Goal: Transaction & Acquisition: Purchase product/service

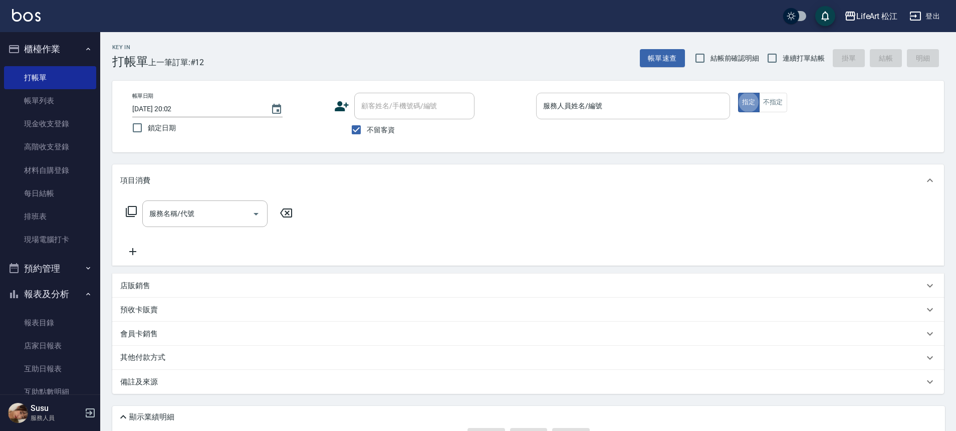
click at [655, 108] on input "服務人員姓名/編號" at bounding box center [633, 106] width 185 height 18
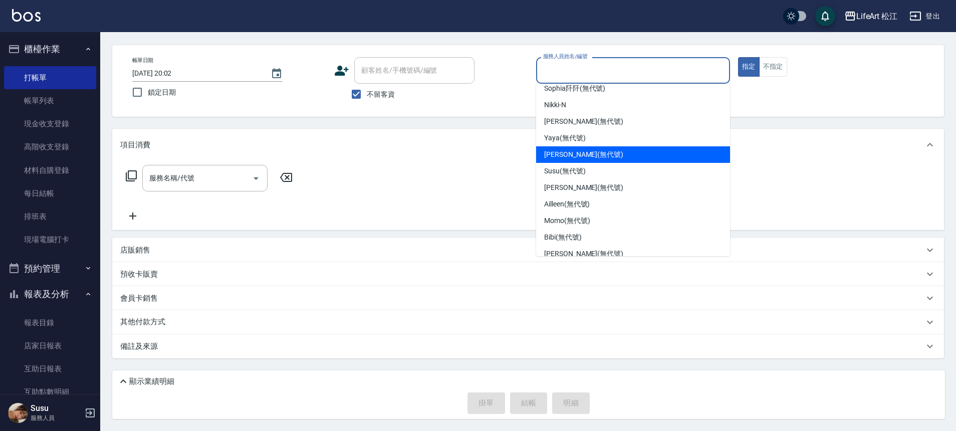
scroll to position [16, 0]
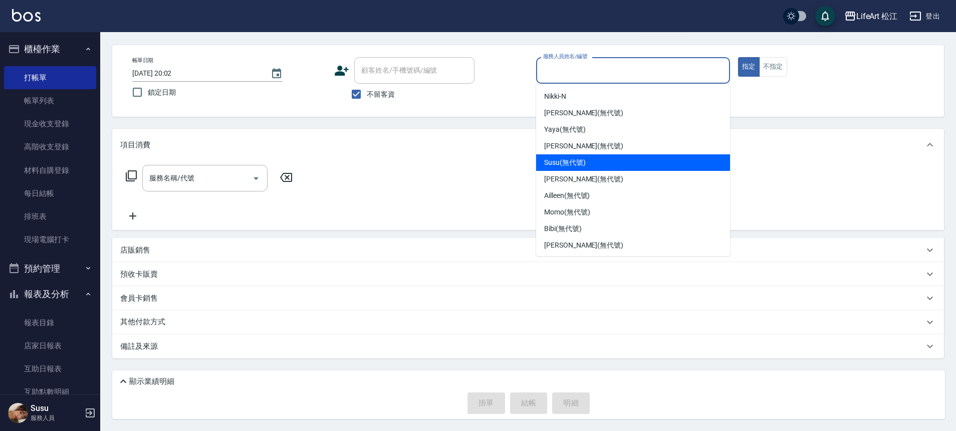
click at [614, 157] on div "Susu (無代號)" at bounding box center [633, 162] width 194 height 17
type input "Susu(無代號)"
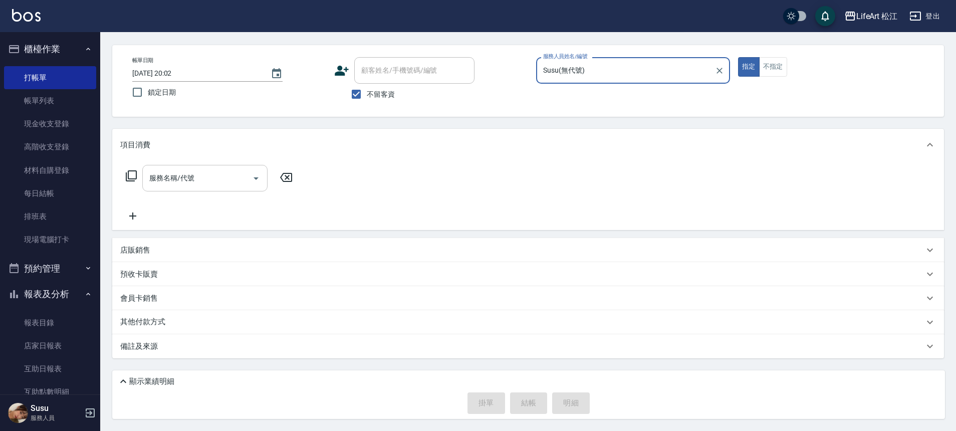
click at [216, 176] on input "服務名稱/代號" at bounding box center [197, 178] width 101 height 18
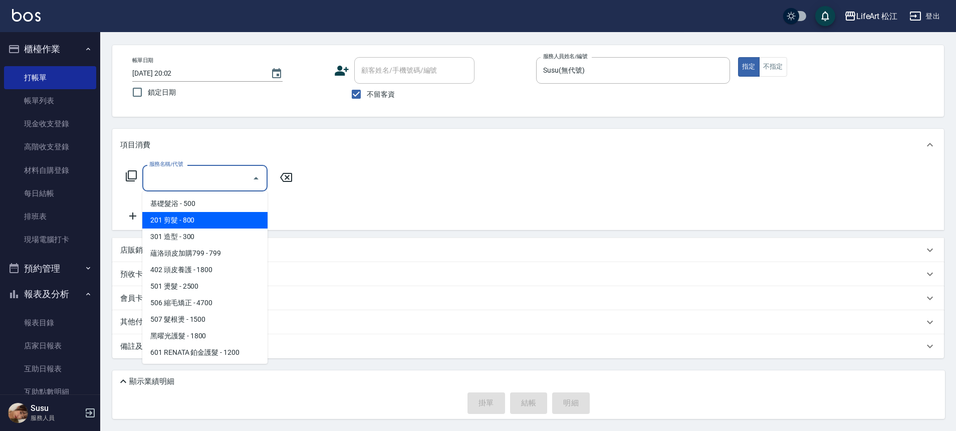
click at [236, 220] on span "201 剪髮 - 800" at bounding box center [204, 220] width 125 height 17
type input "201 剪髮(201)"
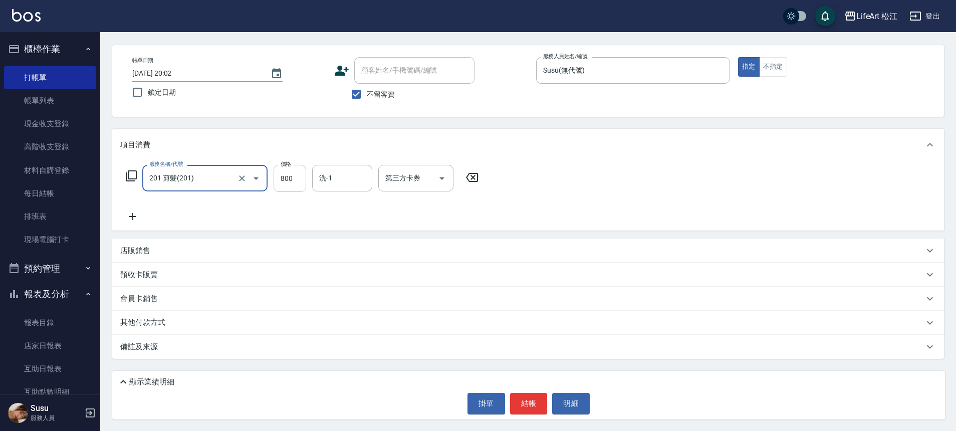
click at [301, 179] on input "800" at bounding box center [290, 178] width 33 height 27
type input "500"
click at [358, 90] on input "不留客資" at bounding box center [356, 94] width 21 height 21
checkbox input "false"
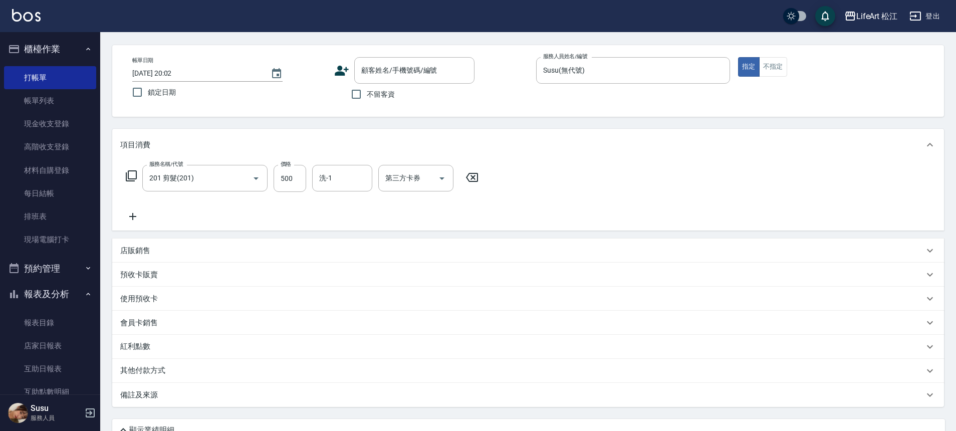
click at [344, 69] on icon at bounding box center [342, 71] width 14 height 10
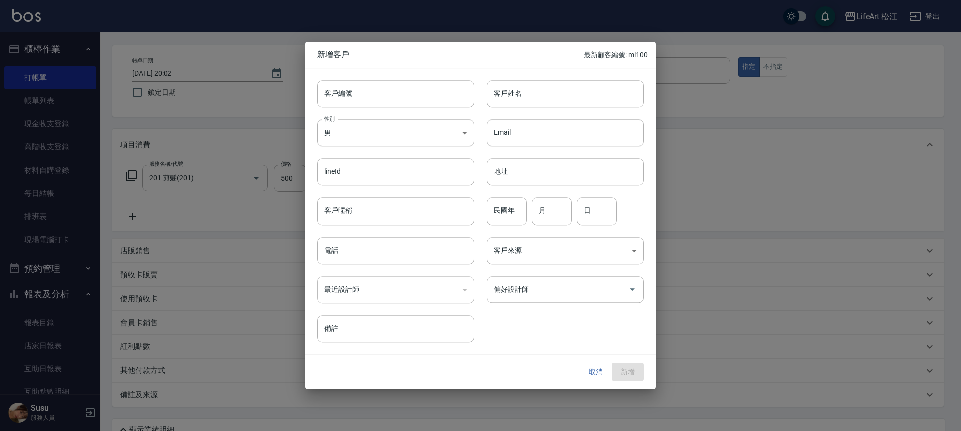
drag, startPoint x: 344, startPoint y: 69, endPoint x: 389, endPoint y: 74, distance: 45.4
click at [389, 74] on div "客戶編號 客戶編號" at bounding box center [389, 87] width 169 height 39
click at [310, 106] on div "客戶編號 客戶編號" at bounding box center [389, 87] width 169 height 39
click at [276, 93] on div at bounding box center [480, 215] width 961 height 431
click at [600, 369] on button "取消" at bounding box center [596, 372] width 32 height 19
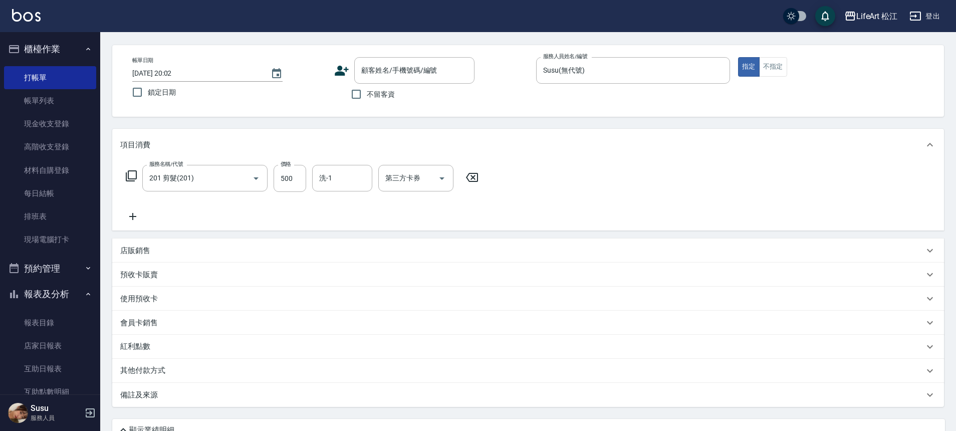
click at [346, 74] on icon at bounding box center [341, 70] width 15 height 15
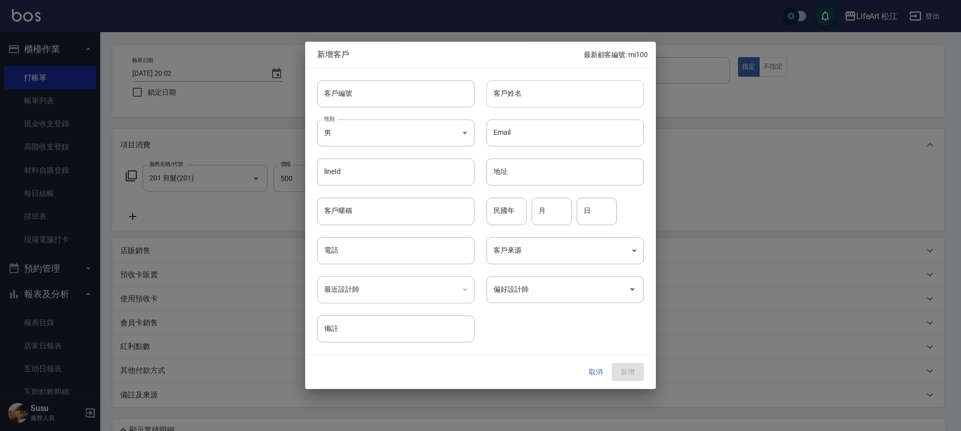
click at [540, 101] on input "客戶姓名" at bounding box center [564, 93] width 157 height 27
type input "5"
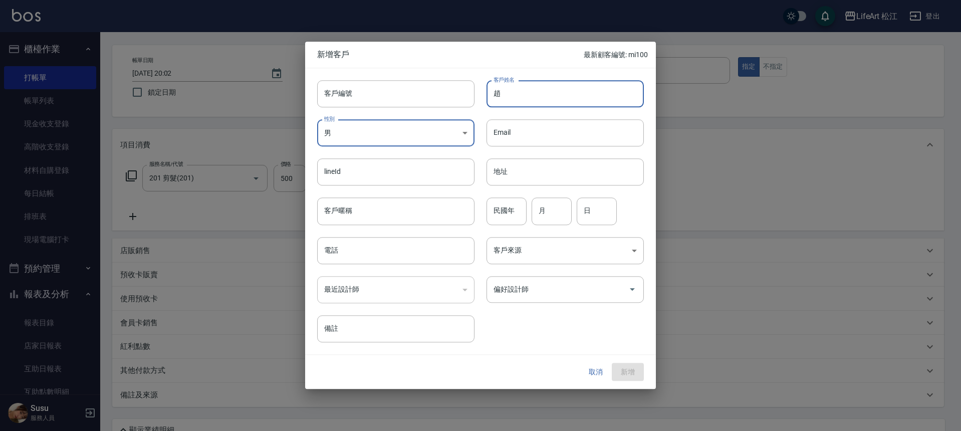
click at [516, 103] on input "趙" at bounding box center [564, 93] width 157 height 27
type input "沛"
type input "[PERSON_NAME]"
click at [388, 130] on body "LifeArt 松江 登出 櫃檯作業 打帳單 帳單列表 現金收支登錄 高階收支登錄 材料自購登錄 每日結帳 排班表 現場電腦打卡 預約管理 預約管理 單日預約…" at bounding box center [480, 221] width 961 height 515
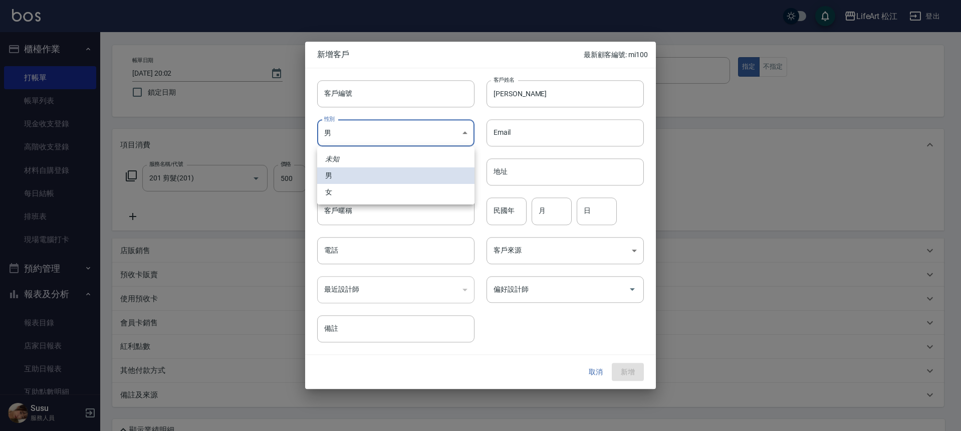
click at [347, 189] on li "女" at bounding box center [395, 192] width 157 height 17
type input "[DEMOGRAPHIC_DATA]"
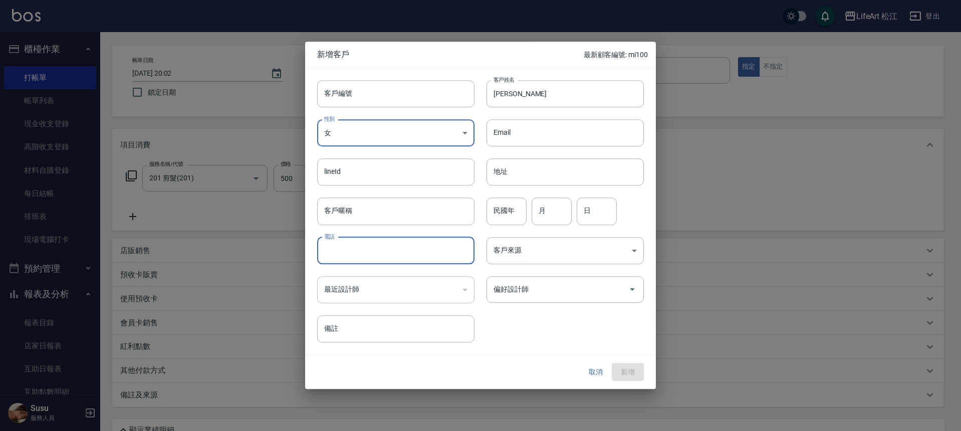
click at [331, 254] on input "電話" at bounding box center [395, 250] width 157 height 27
type input "０"
type input "0970089027"
click at [641, 373] on button "新增" at bounding box center [628, 372] width 32 height 19
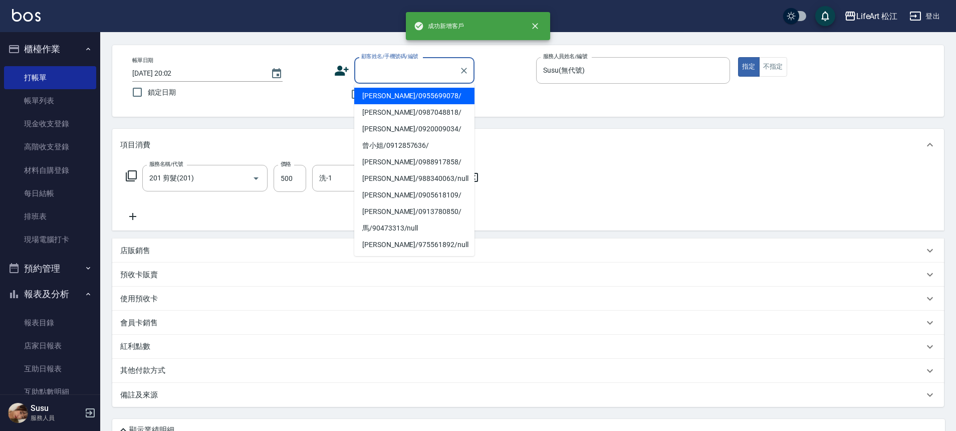
click at [426, 68] on div "顧客姓名/手機號碼/編號 顧客姓名/手機號碼/編號" at bounding box center [414, 70] width 120 height 27
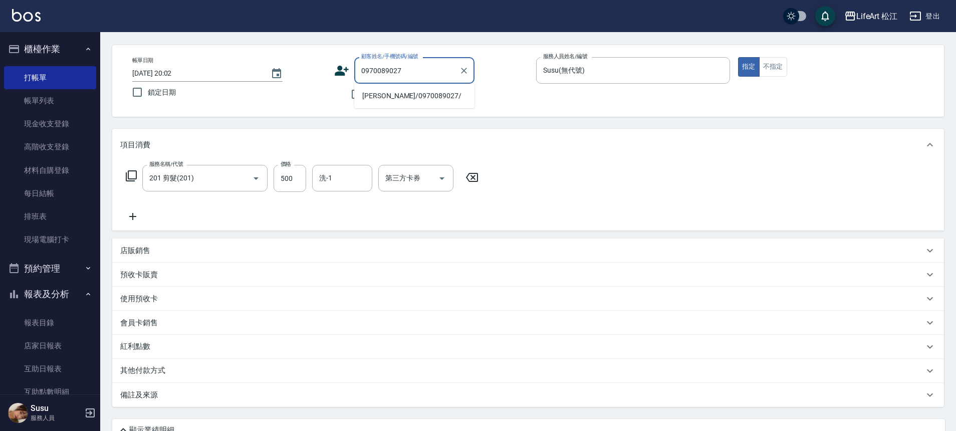
click at [388, 97] on li "[PERSON_NAME]/0970089027/" at bounding box center [414, 96] width 120 height 17
type input "[PERSON_NAME]/0970089027/"
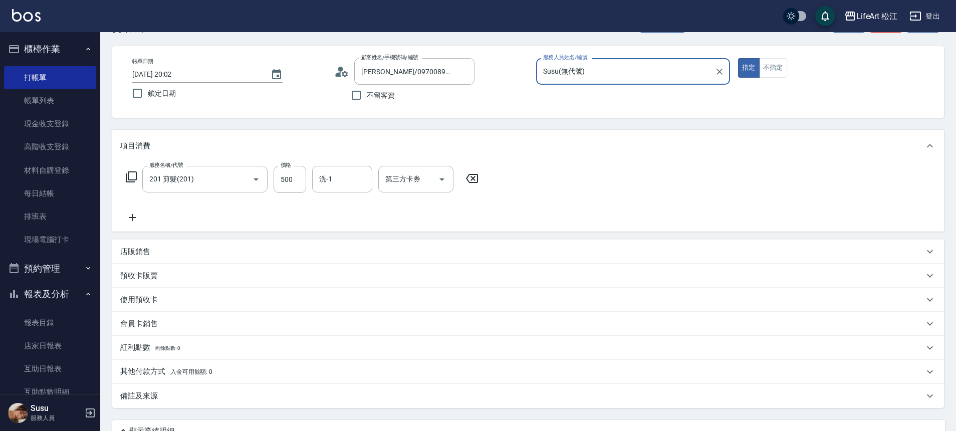
scroll to position [0, 0]
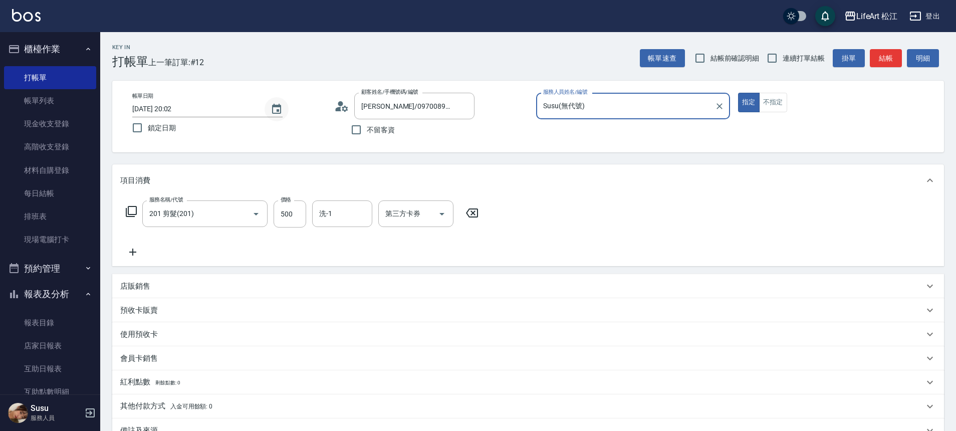
click at [276, 112] on icon "Choose date, selected date is 2025-09-18" at bounding box center [276, 109] width 9 height 10
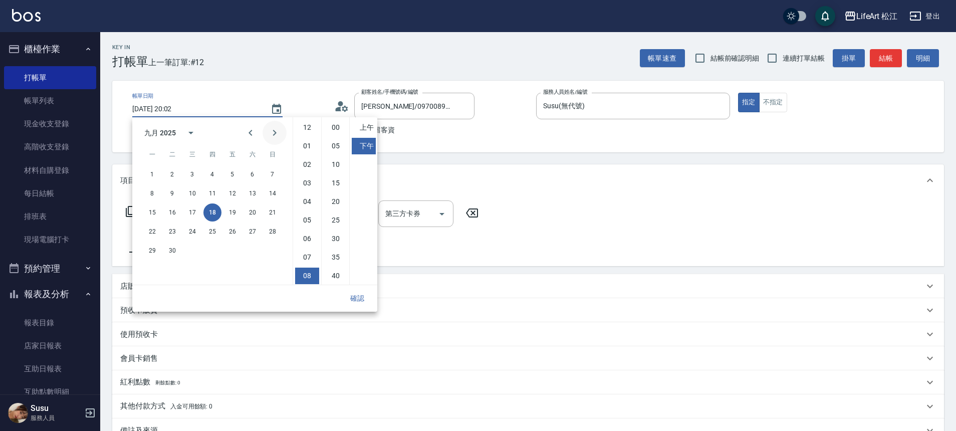
scroll to position [56, 0]
click at [231, 210] on button "19" at bounding box center [232, 212] width 18 height 18
type input "[DATE] 20:02"
click at [359, 297] on button "確認" at bounding box center [357, 298] width 32 height 19
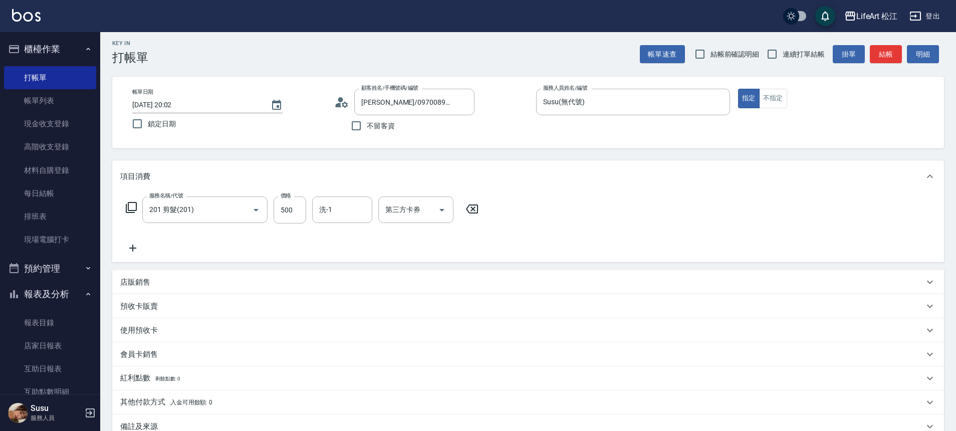
scroll to position [84, 0]
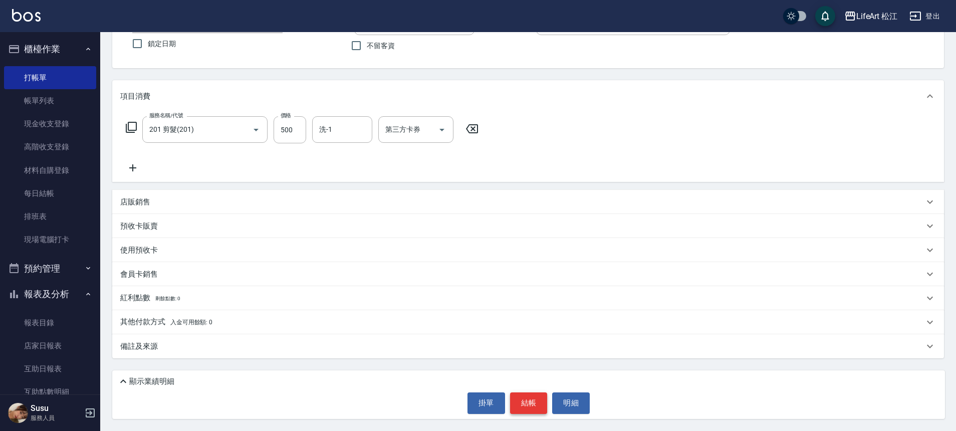
click at [531, 399] on button "結帳" at bounding box center [529, 402] width 38 height 21
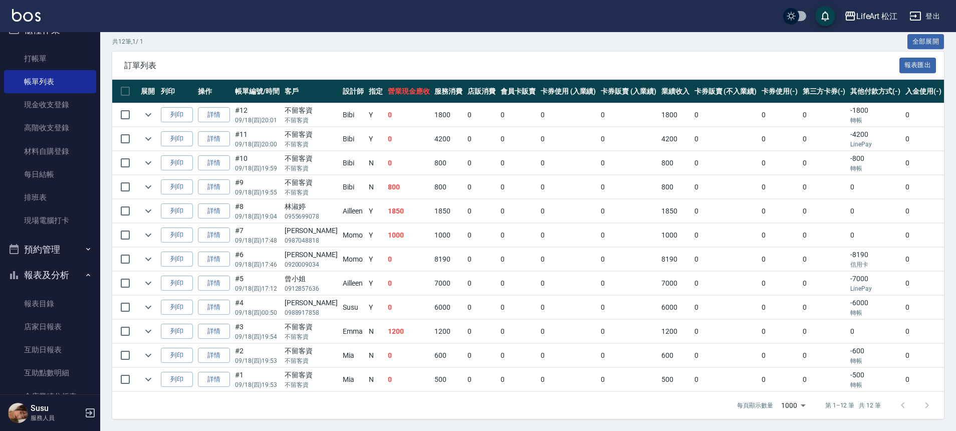
scroll to position [206, 0]
click at [64, 273] on button "報表及分析" at bounding box center [50, 275] width 92 height 26
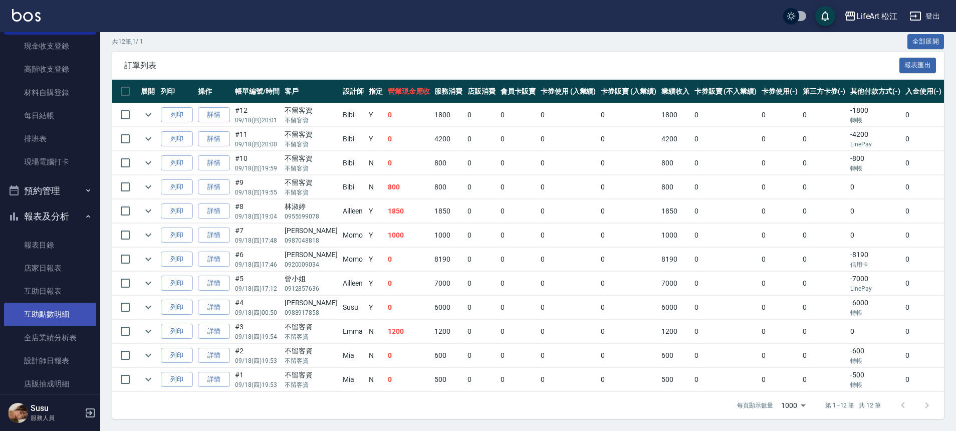
scroll to position [110, 0]
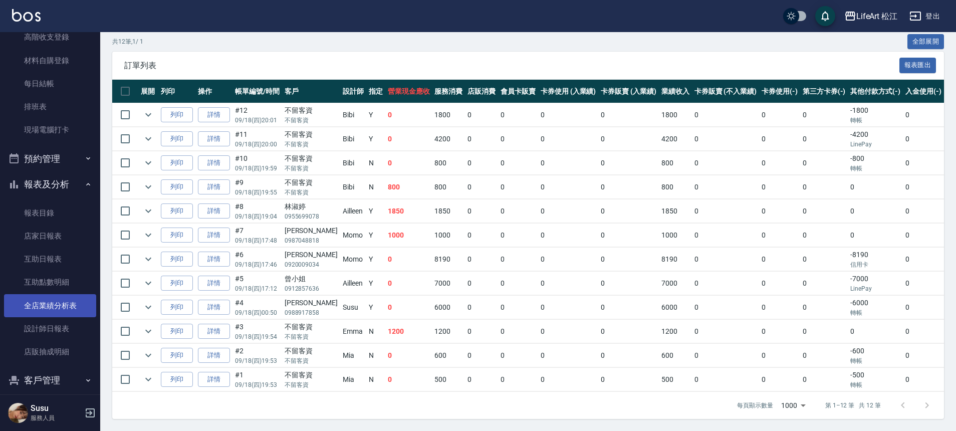
click at [65, 306] on link "全店業績分析表" at bounding box center [50, 305] width 92 height 23
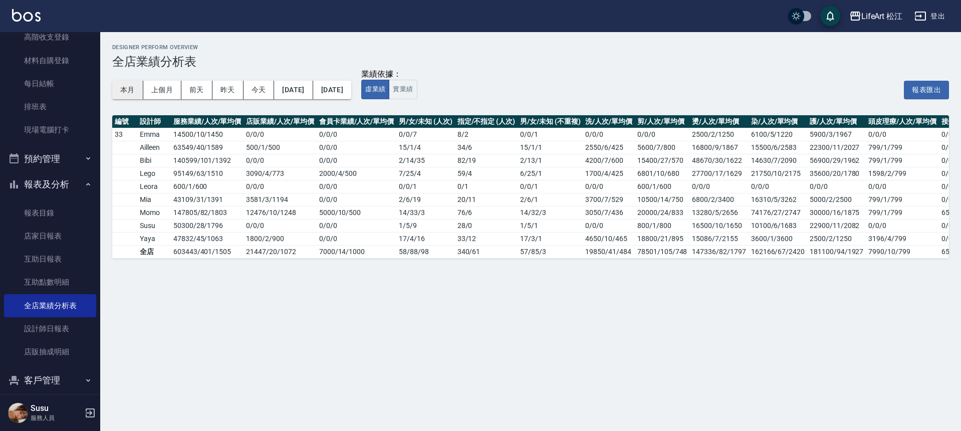
click at [133, 90] on button "本月" at bounding box center [127, 90] width 31 height 19
click at [132, 91] on button "本月" at bounding box center [127, 90] width 31 height 19
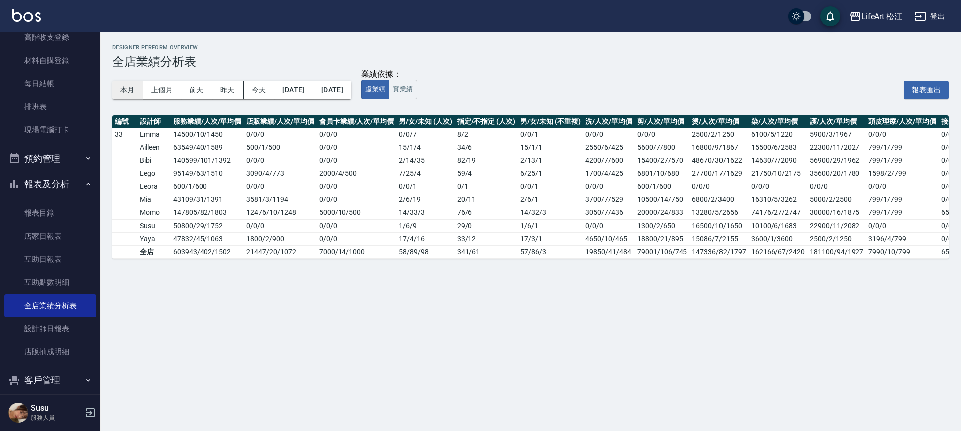
click at [132, 91] on button "本月" at bounding box center [127, 90] width 31 height 19
